Goal: Information Seeking & Learning: Stay updated

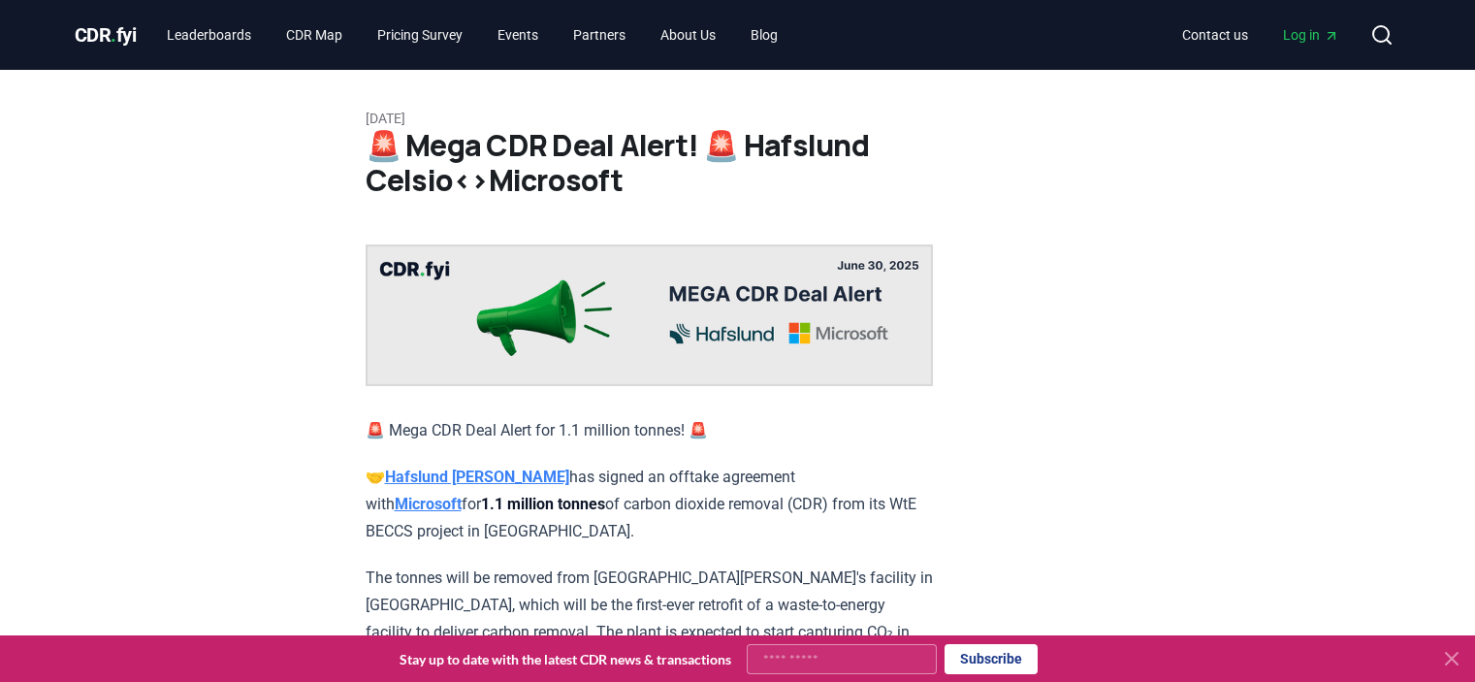
scroll to position [1016, 0]
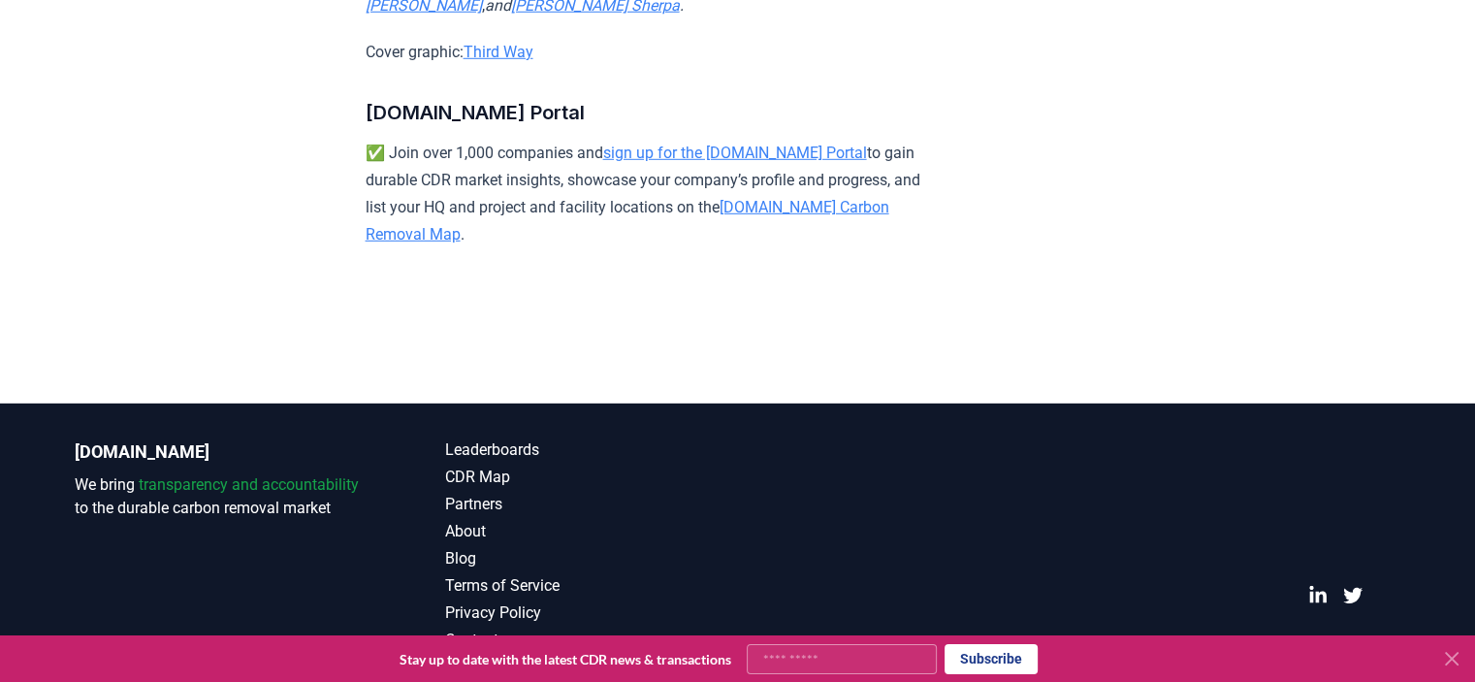
scroll to position [13176, 0]
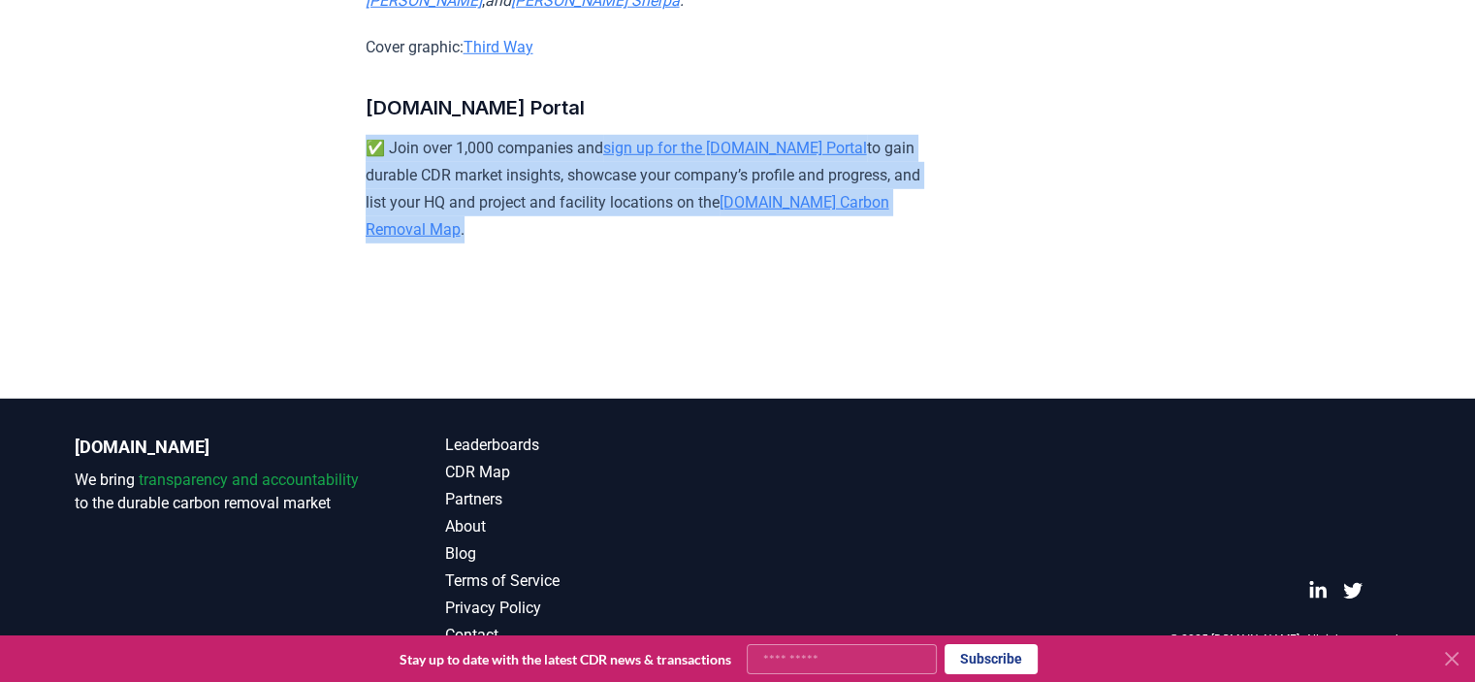
drag, startPoint x: 353, startPoint y: 243, endPoint x: 531, endPoint y: 319, distance: 193.8
copy p "✅ Join over 1,000 companies and sign up for the [DOMAIN_NAME] Portal to gain du…"
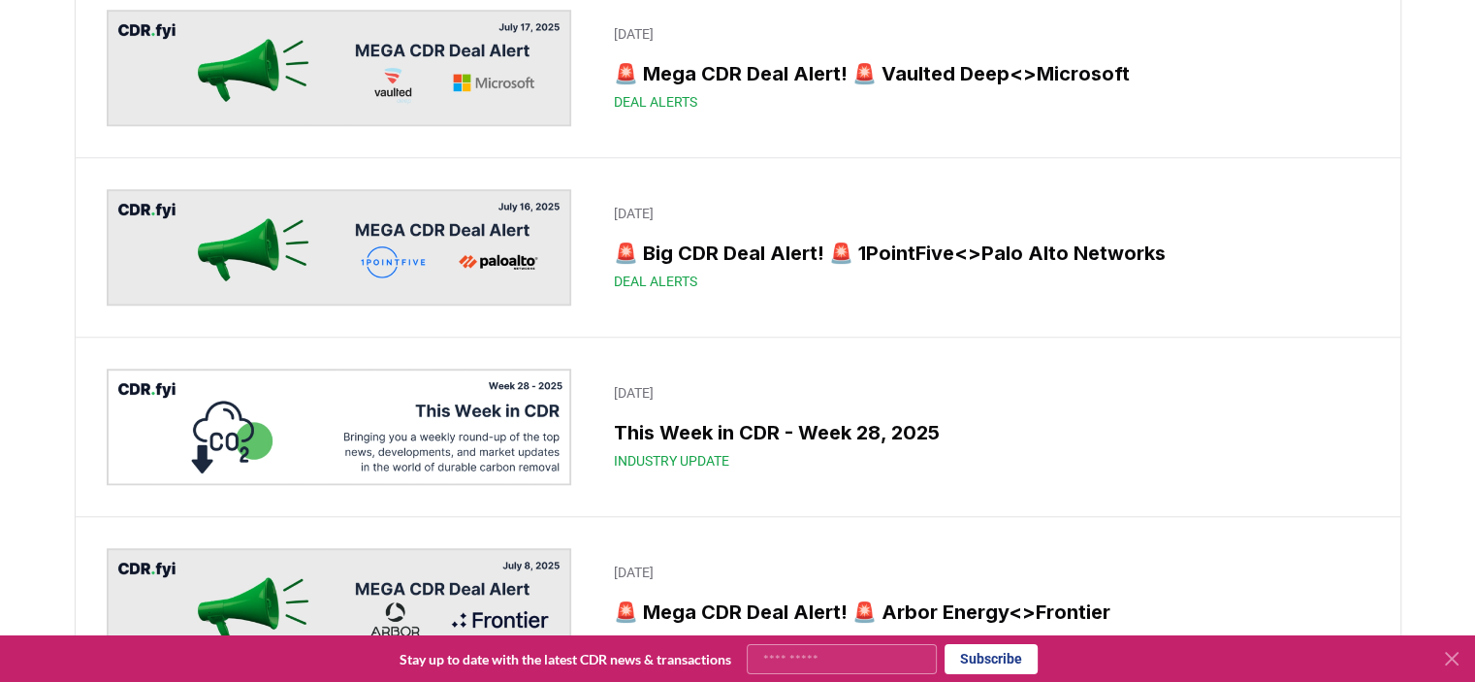
scroll to position [1715, 0]
